Goal: Task Accomplishment & Management: Use online tool/utility

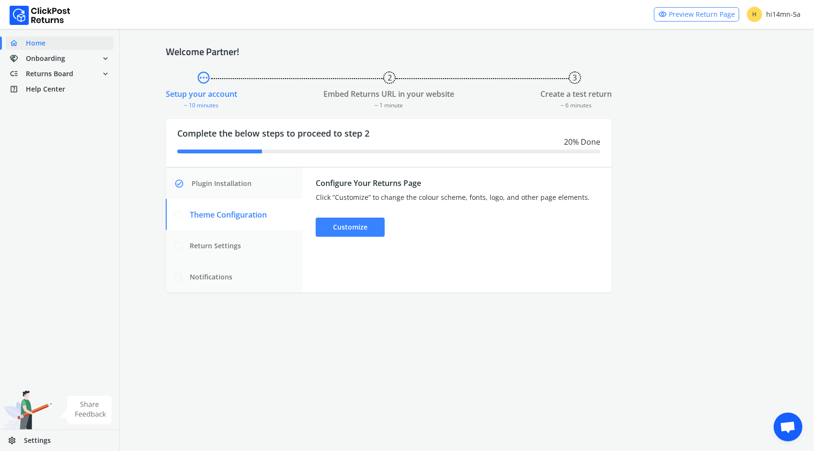
click at [787, 417] on span "Open chat" at bounding box center [787, 426] width 29 height 29
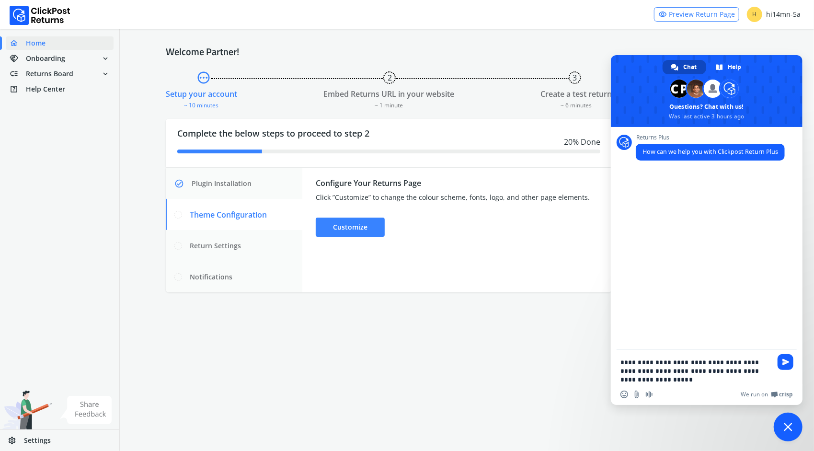
type textarea "**********"
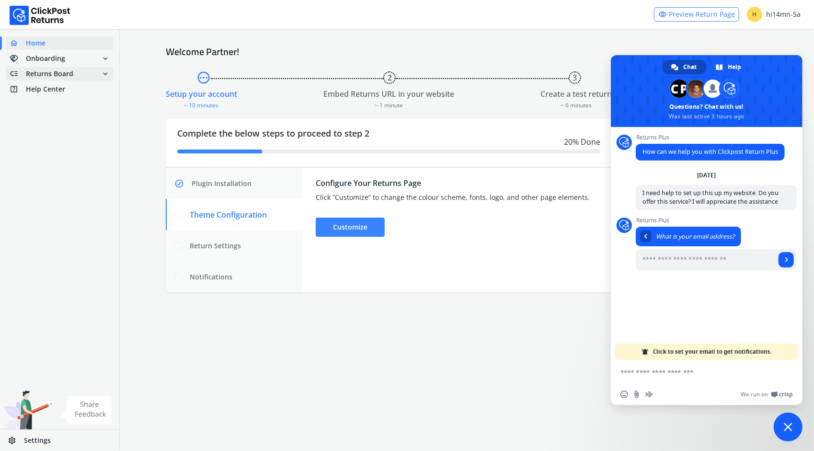
click at [104, 73] on span "expand_more" at bounding box center [105, 73] width 9 height 13
click at [72, 91] on link "done Self shipped orders" at bounding box center [65, 90] width 119 height 13
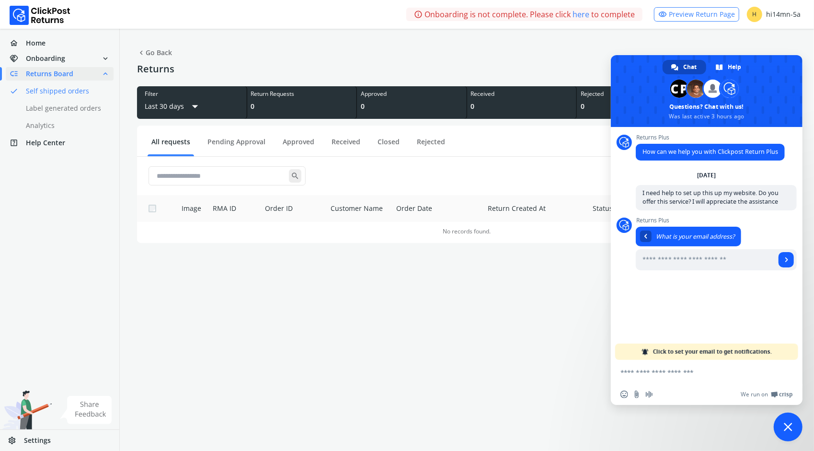
click at [582, 13] on link "here" at bounding box center [580, 14] width 17 height 11
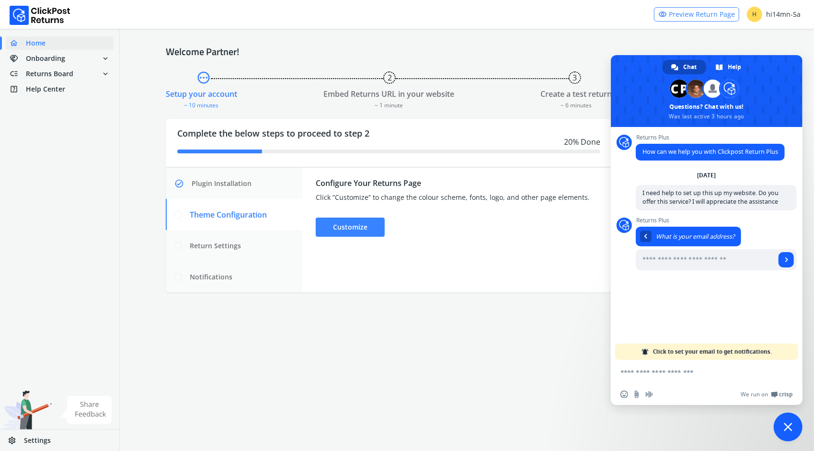
click at [792, 431] on span "Close chat" at bounding box center [787, 426] width 9 height 9
